Goal: Information Seeking & Learning: Learn about a topic

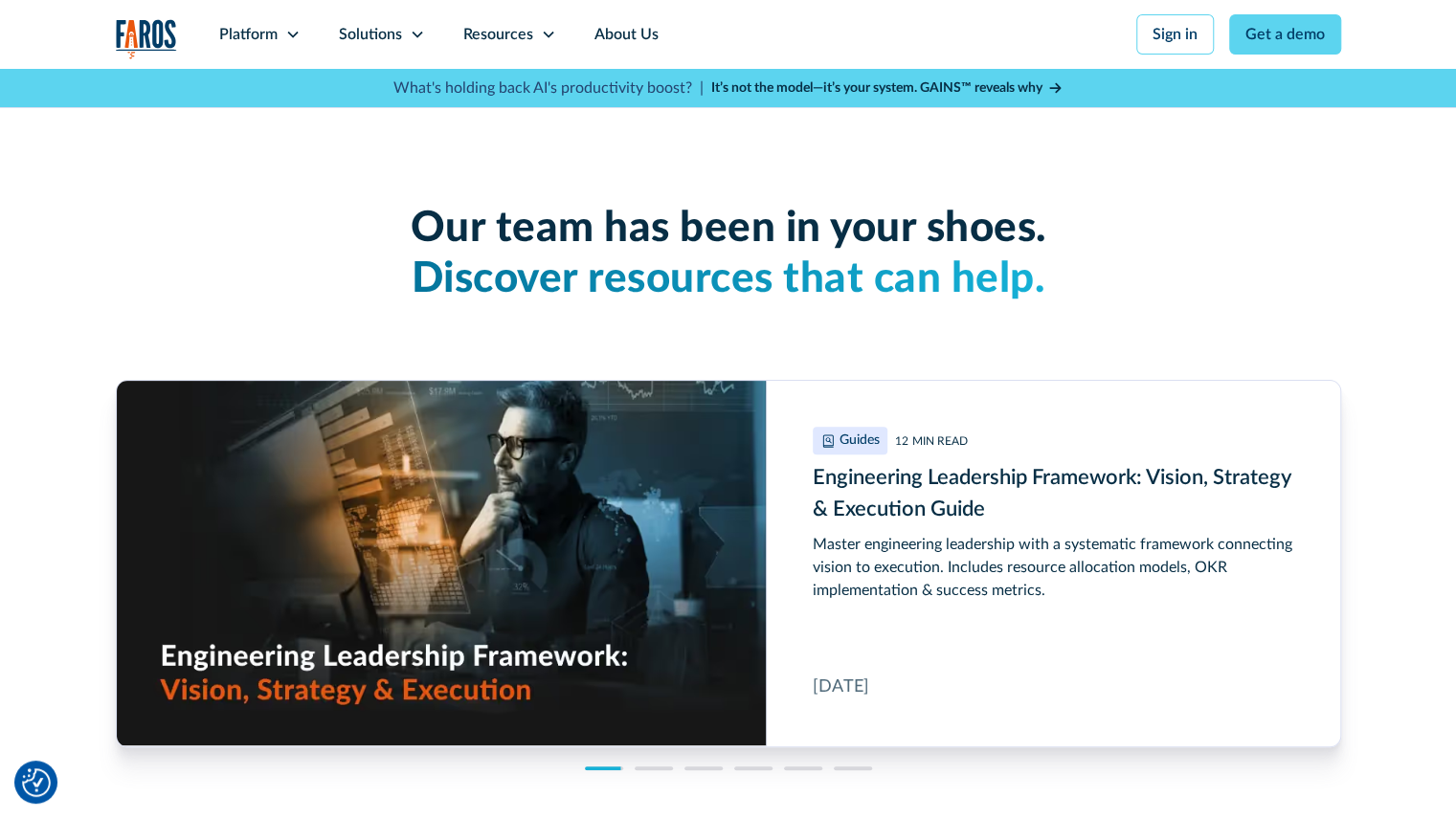
scroll to position [3992, 0]
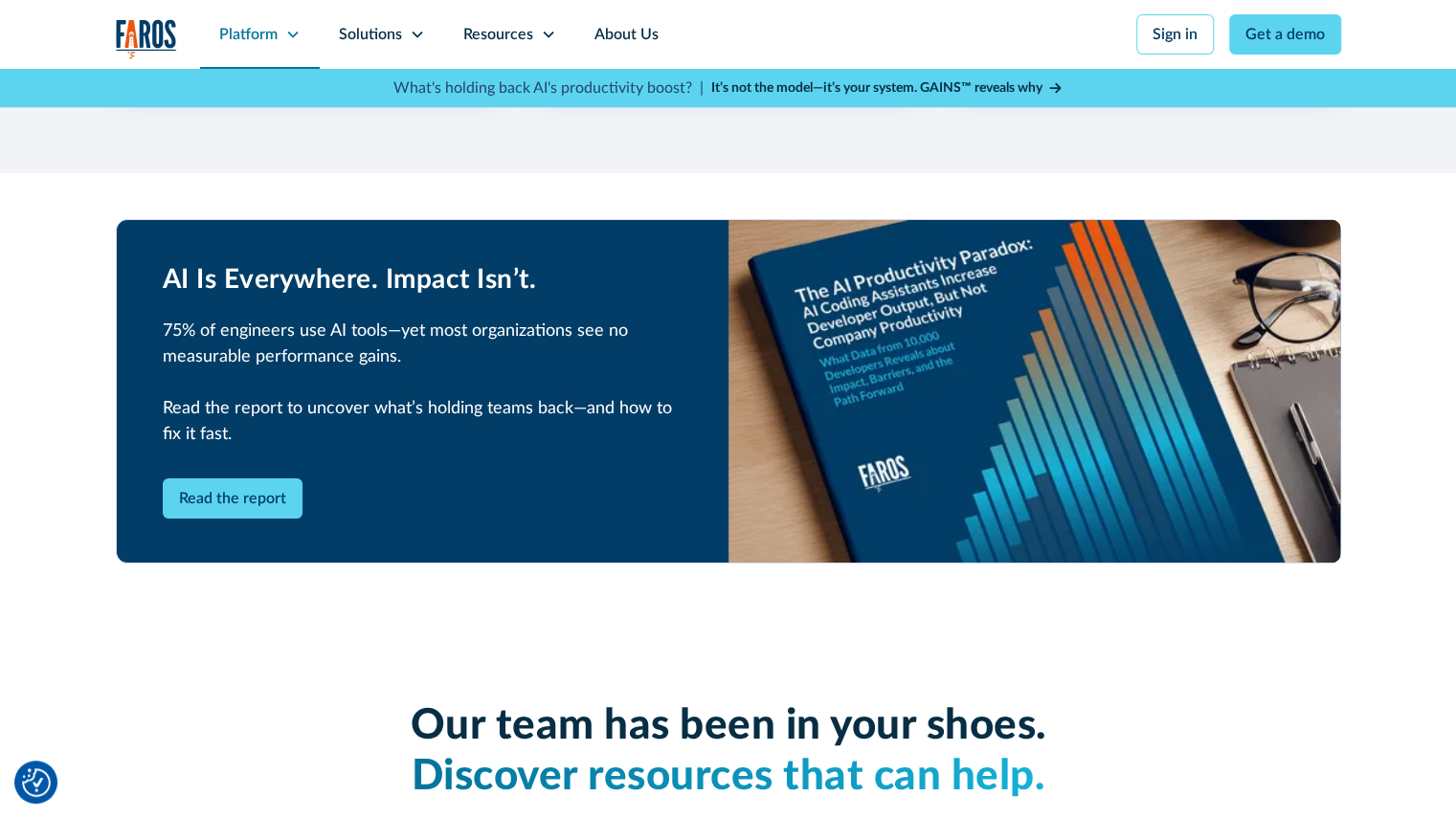
click at [266, 35] on div "Platform" at bounding box center [248, 35] width 58 height 23
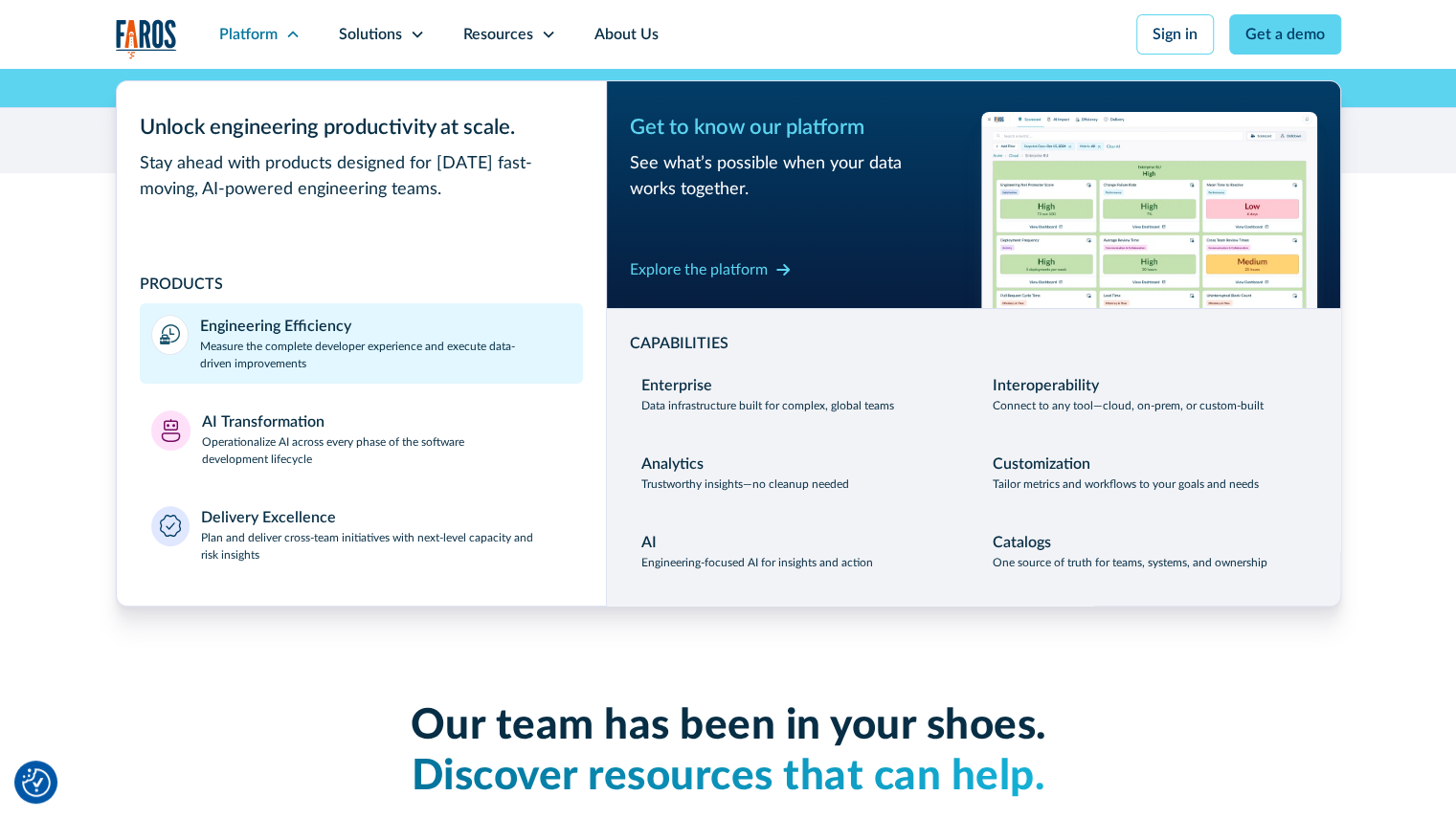
click at [329, 325] on div "Engineering Efficiency" at bounding box center [276, 326] width 151 height 23
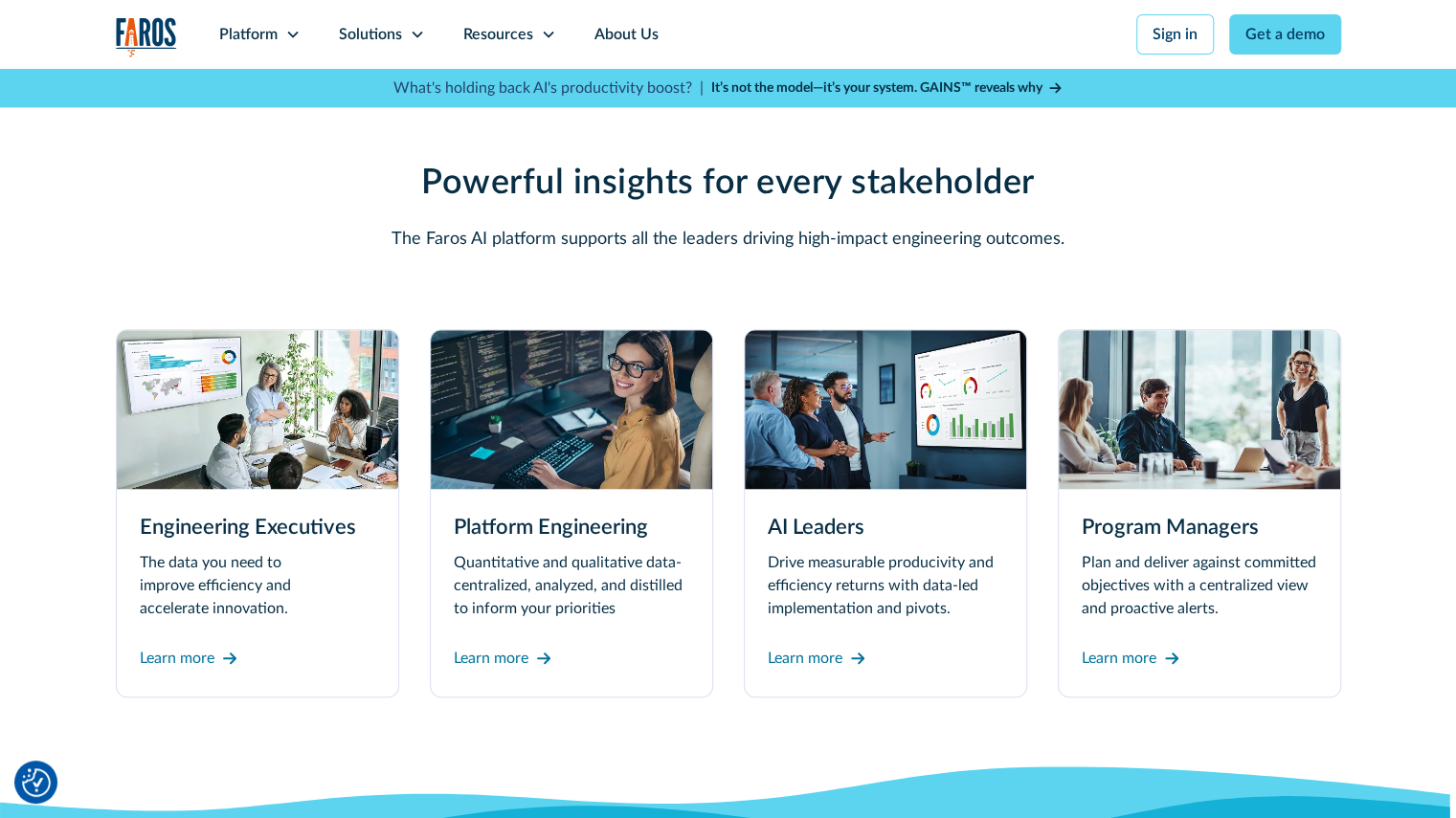
scroll to position [4996, 0]
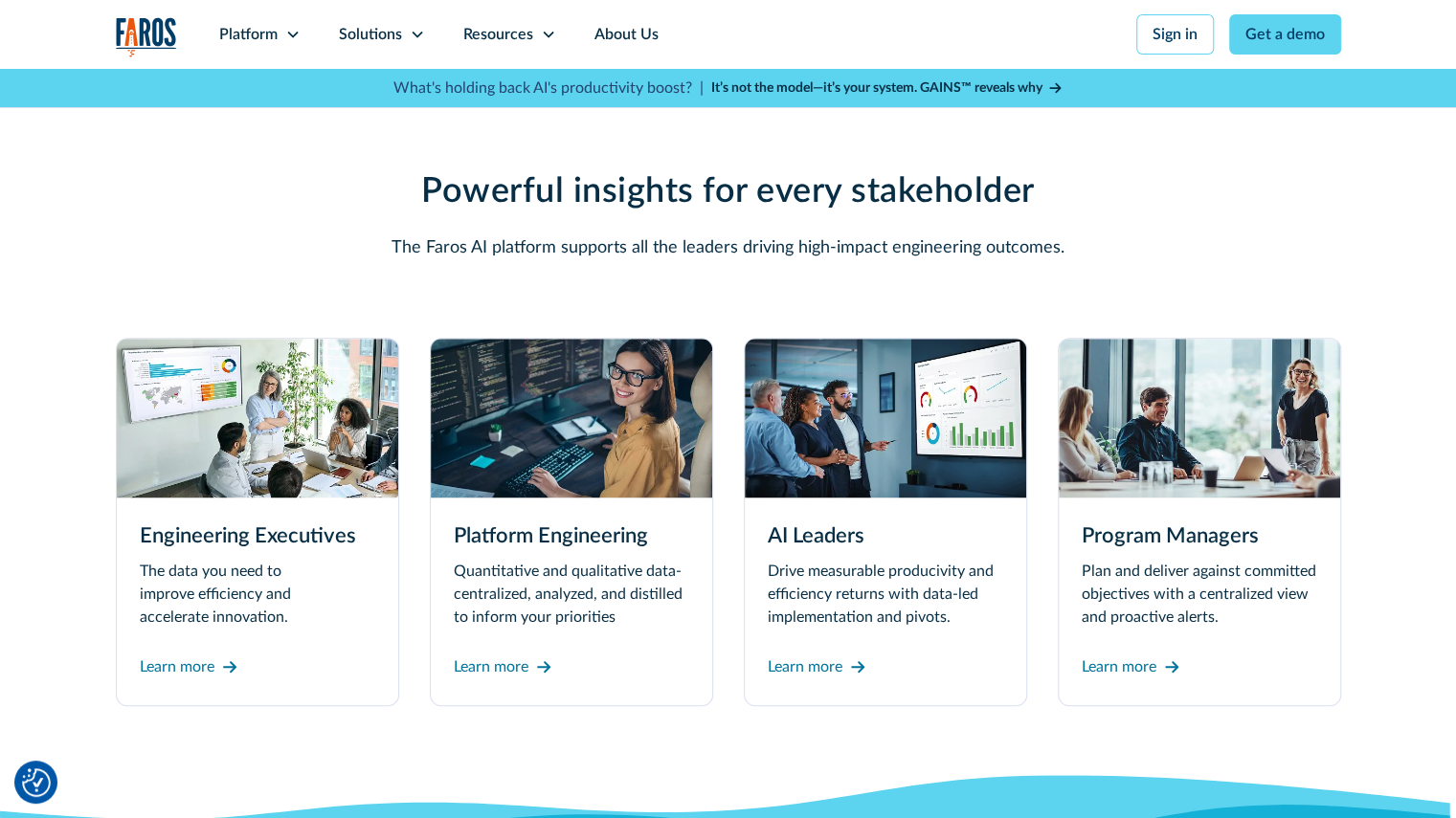
click at [156, 28] on img "home" at bounding box center [146, 37] width 61 height 39
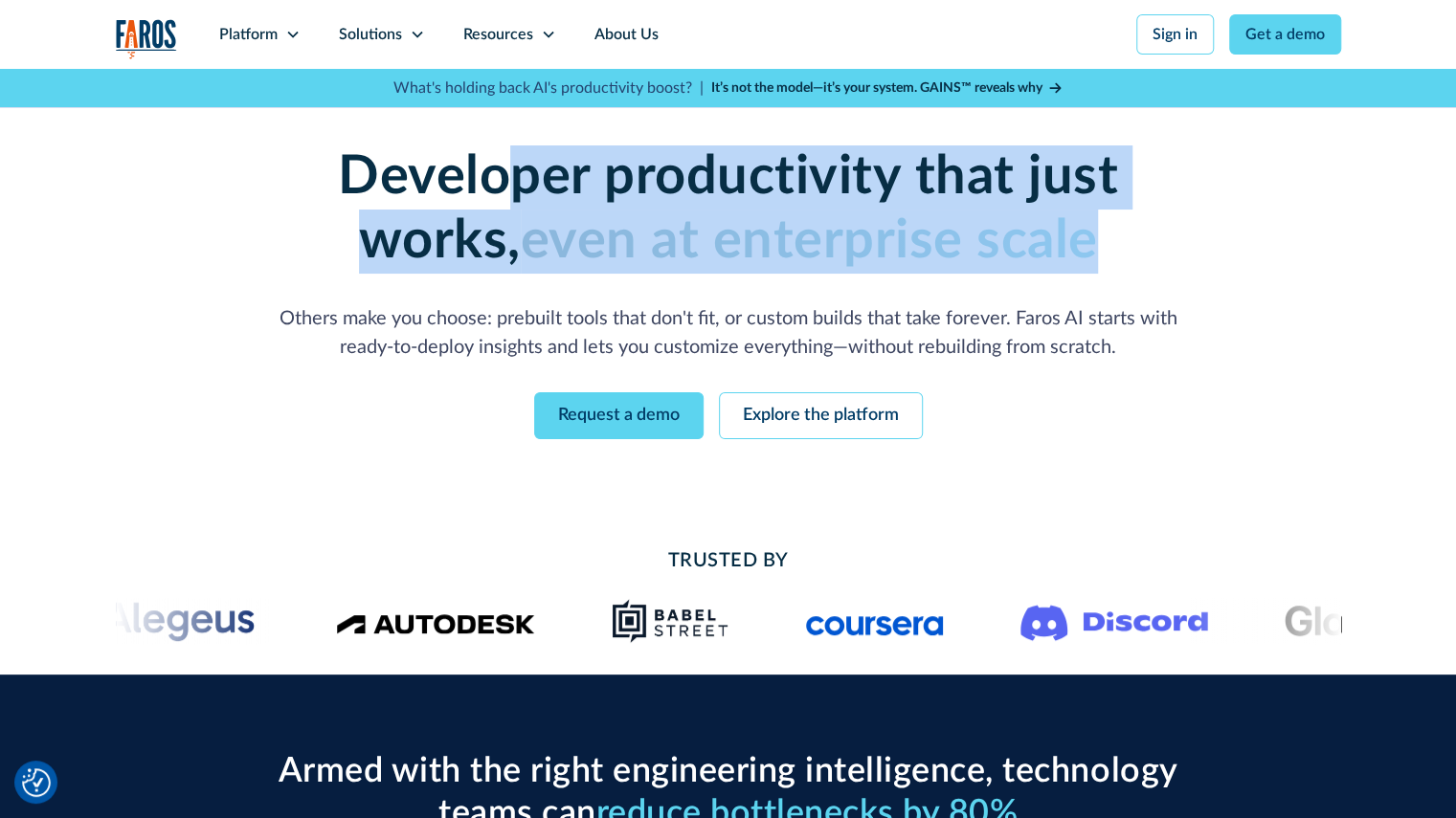
drag, startPoint x: 427, startPoint y: 180, endPoint x: 1127, endPoint y: 225, distance: 701.4
click at [1127, 225] on h1 "Developer productivity that just works, even at enterprise scale" at bounding box center [729, 210] width 980 height 128
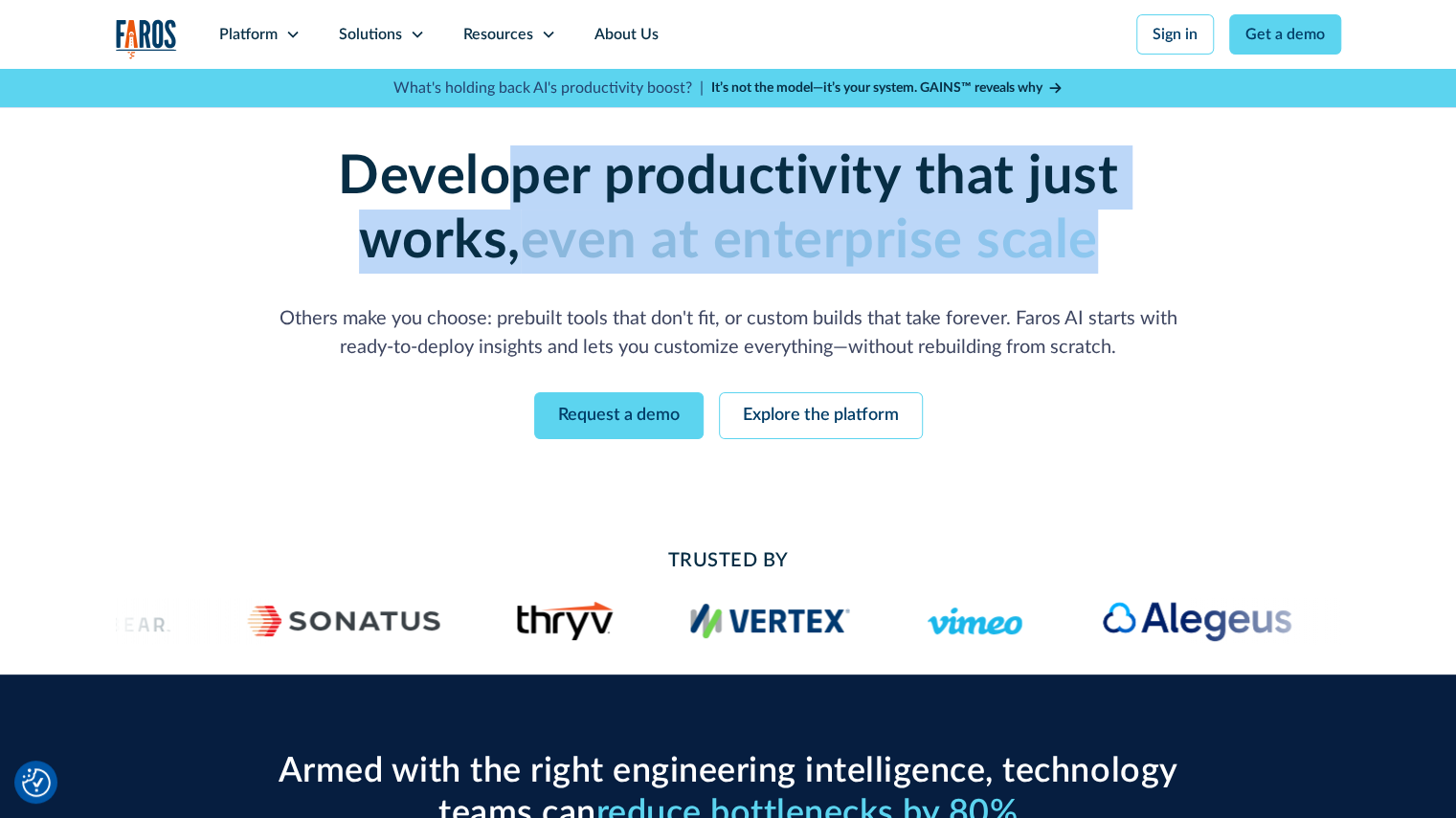
click at [165, 229] on div "Developer productivity that just works, even at enterprise scale Others make yo…" at bounding box center [728, 292] width 1225 height 447
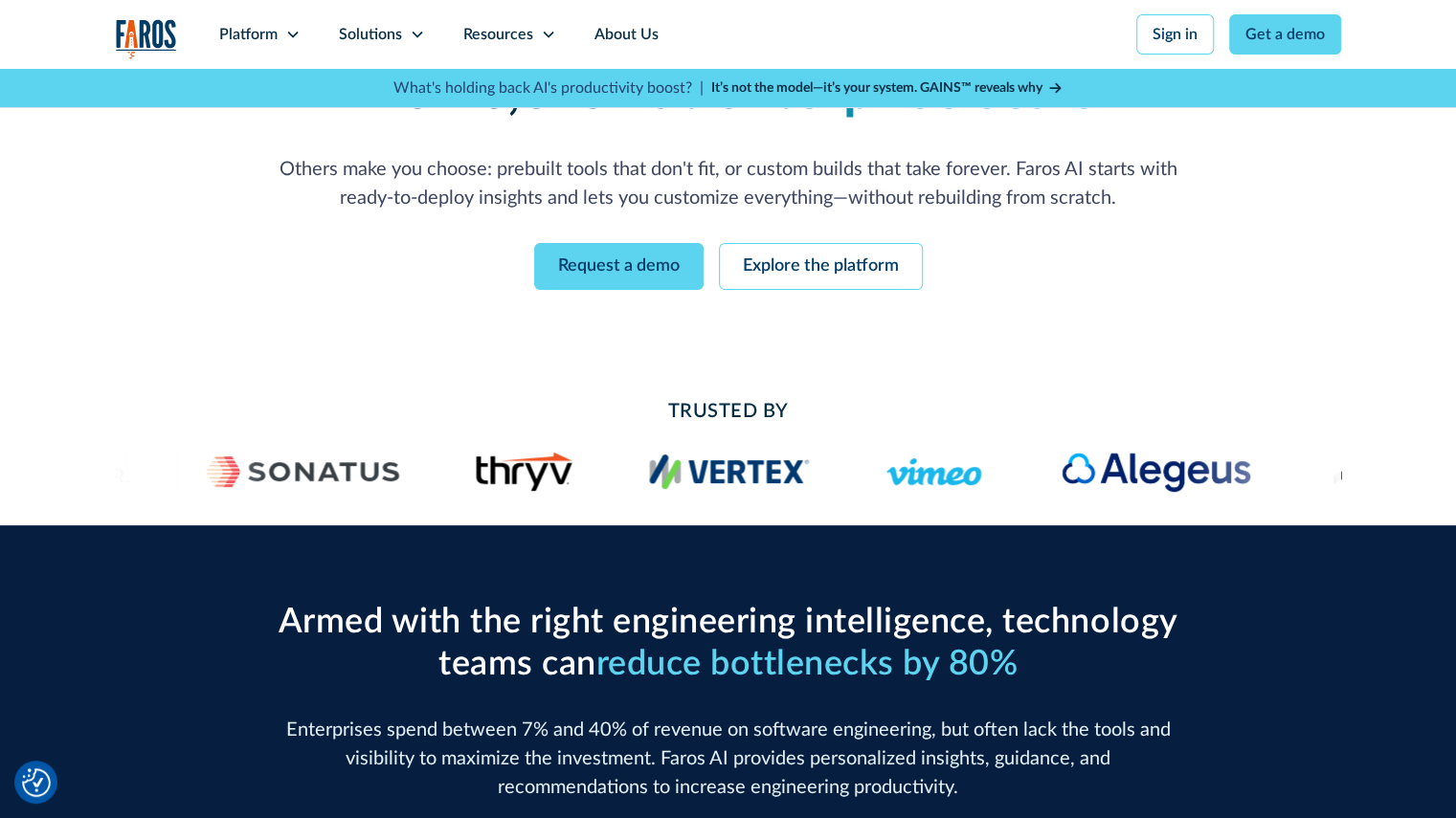
scroll to position [128, 0]
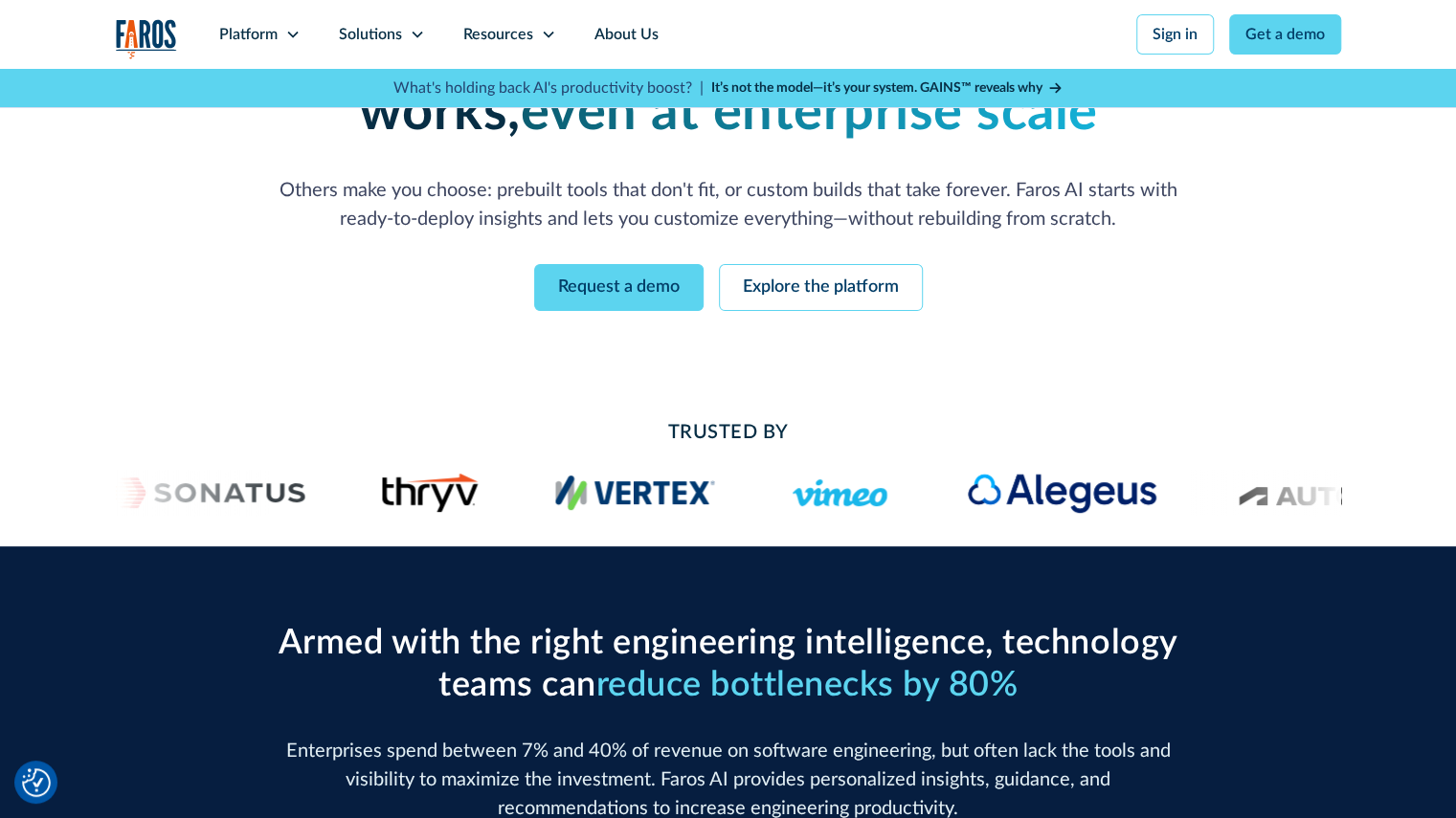
click at [711, 434] on h2 "Trusted By" at bounding box center [728, 433] width 919 height 29
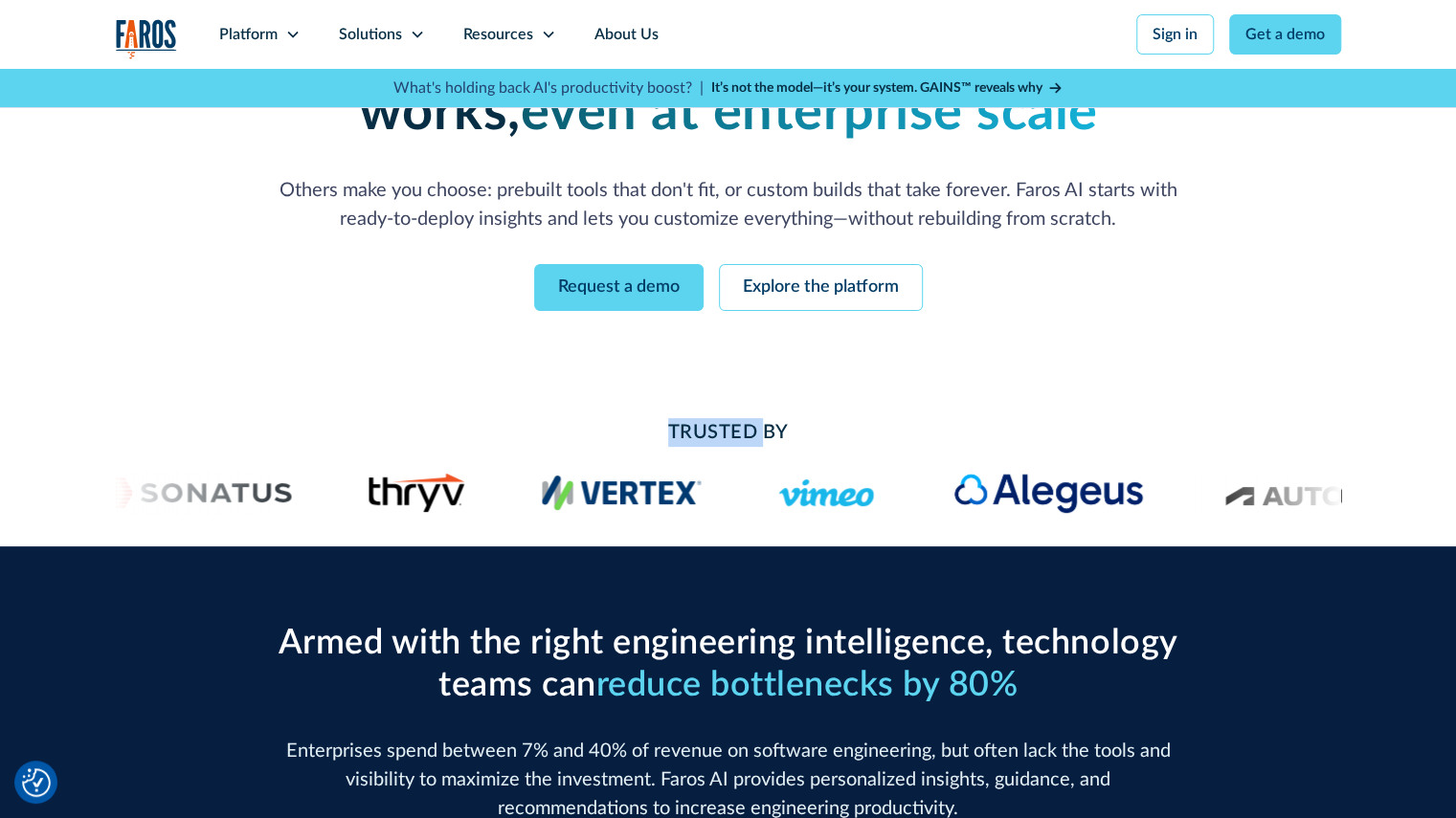
click at [711, 434] on h2 "Trusted By" at bounding box center [728, 433] width 919 height 29
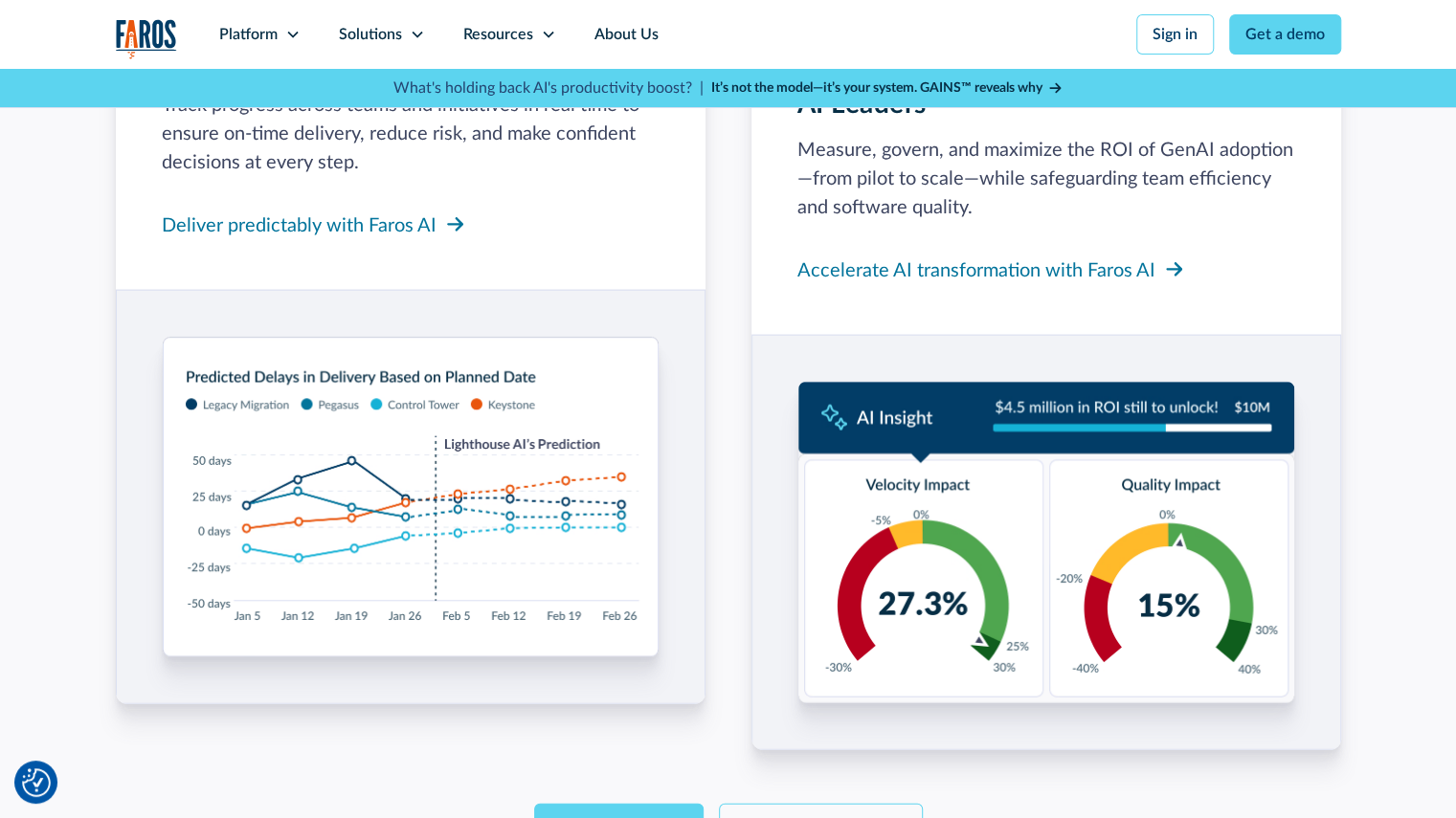
scroll to position [2503, 0]
